Goal: Information Seeking & Learning: Learn about a topic

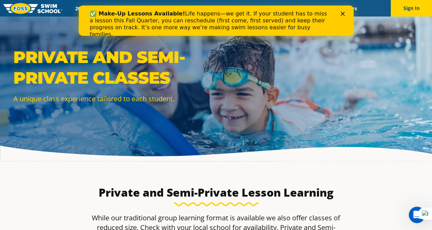
click at [342, 14] on polygon "Close" at bounding box center [343, 14] width 4 height 4
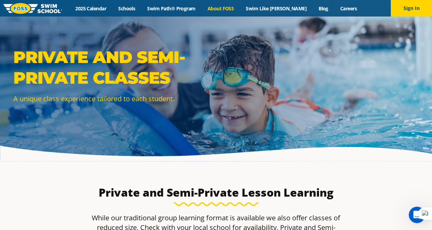
click at [234, 6] on link "About FOSS" at bounding box center [221, 8] width 39 height 7
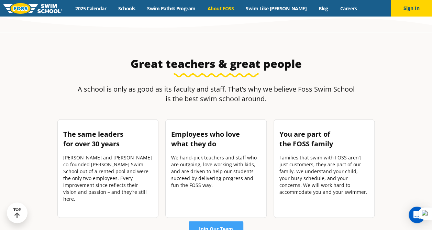
scroll to position [902, 0]
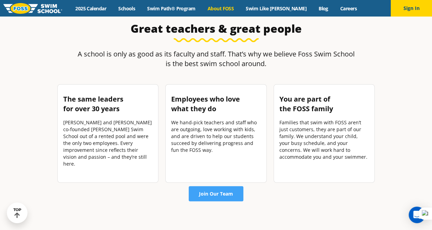
click at [25, 119] on section "Great teachers & great people A school is only as good as its faculty and staff…" at bounding box center [216, 112] width 413 height 228
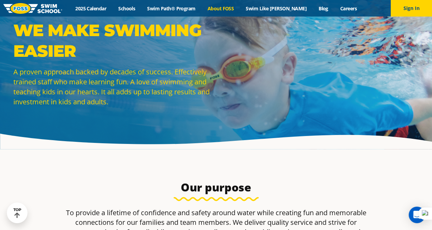
scroll to position [0, 0]
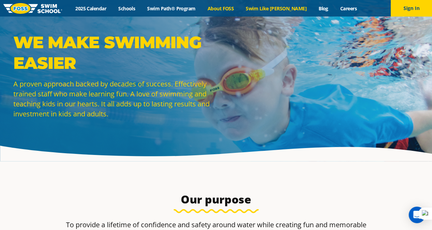
click at [270, 8] on link "Swim Like [PERSON_NAME]" at bounding box center [276, 8] width 73 height 7
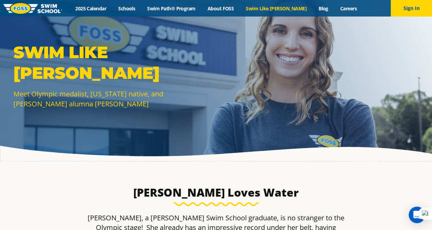
drag, startPoint x: 181, startPoint y: 8, endPoint x: 144, endPoint y: 23, distance: 40.1
click at [181, 8] on link "Swim Path® Program" at bounding box center [171, 8] width 60 height 7
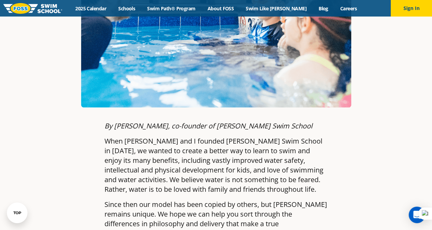
scroll to position [306, 0]
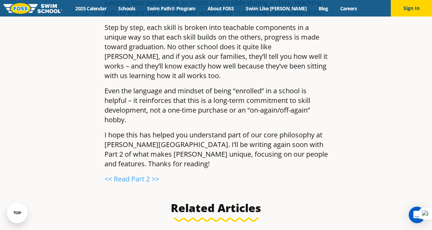
scroll to position [1081, 0]
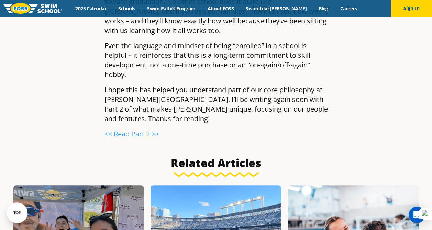
scroll to position [1356, 0]
click at [131, 129] on link "<< Read Part 2 >>" at bounding box center [132, 133] width 55 height 9
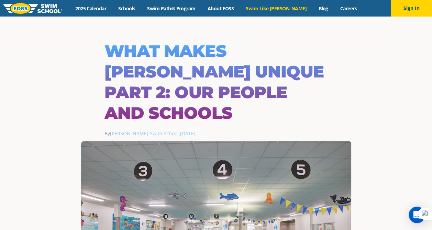
click at [274, 9] on link "Swim Like [PERSON_NAME]" at bounding box center [276, 8] width 73 height 7
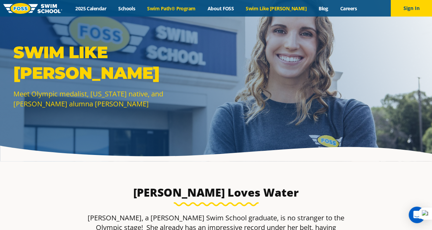
click at [189, 8] on link "Swim Path® Program" at bounding box center [171, 8] width 60 height 7
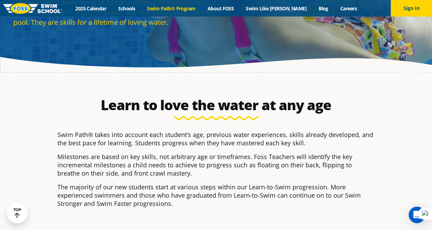
scroll to position [149, 0]
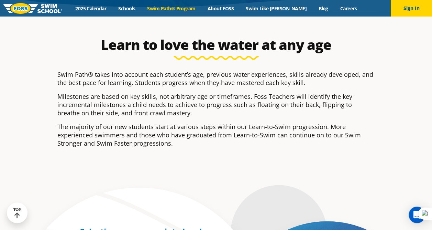
click at [23, 109] on section "Learn to love the water at any age Swim Path® takes into account each student’s…" at bounding box center [216, 96] width 432 height 168
drag, startPoint x: 252, startPoint y: 97, endPoint x: 251, endPoint y: 114, distance: 16.5
click at [251, 114] on p "Milestones are based on key skills, not arbitrary age or timeframes. Foss Teach…" at bounding box center [216, 104] width 318 height 25
click at [81, 113] on p "Milestones are based on key skills, not arbitrary age or timeframes. Foss Teach…" at bounding box center [216, 104] width 318 height 25
drag, startPoint x: 253, startPoint y: 97, endPoint x: 254, endPoint y: 110, distance: 13.5
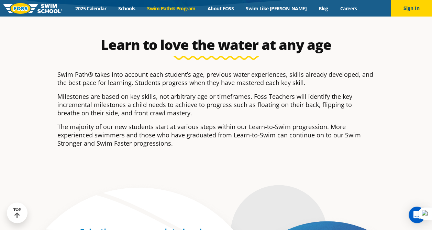
click at [254, 110] on p "Milestones are based on key skills, not arbitrary age or timeframes. Foss Teach…" at bounding box center [216, 104] width 318 height 25
copy p "Foss Teachers will identify the key incremental milestones a child needs to ach…"
click at [40, 143] on section "Learn to love the water at any age Swim Path® takes into account each student’s…" at bounding box center [216, 96] width 432 height 168
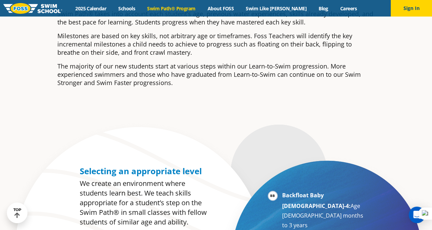
scroll to position [204, 0]
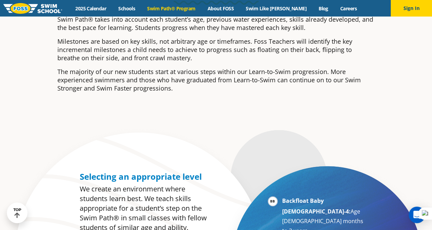
drag, startPoint x: 233, startPoint y: 79, endPoint x: 230, endPoint y: 91, distance: 12.5
click at [230, 91] on p "The majority of our new students start at various steps within our Learn-to-Swi…" at bounding box center [216, 79] width 318 height 25
copy p "Learn-to-Swim can continue on to our Swim Stronger and Swim Faster progressions."
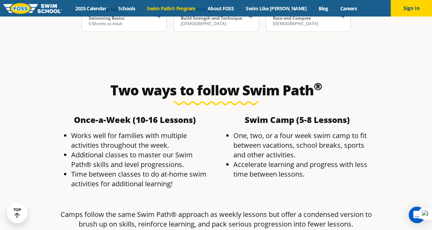
scroll to position [1190, 0]
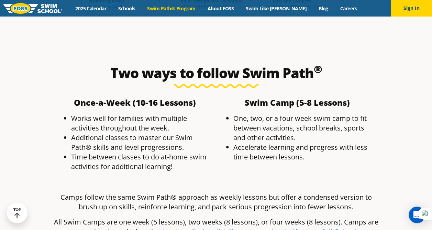
click at [36, 108] on section "Two ways to follow Swim Path ® Once-a-Week (10-16 Lessons) ​ Works well for fam…" at bounding box center [216, 153] width 432 height 225
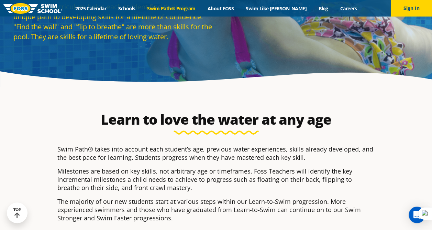
scroll to position [0, 0]
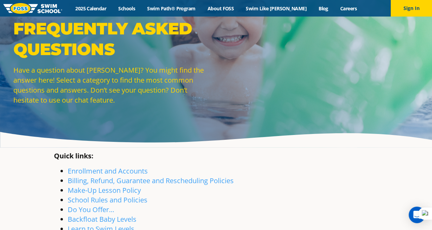
click at [18, 188] on section "Quick links: Enrollment and Accounts Billing, Refund, Guarantee and Reschedulin…" at bounding box center [216, 200] width 413 height 105
